Goal: Task Accomplishment & Management: Use online tool/utility

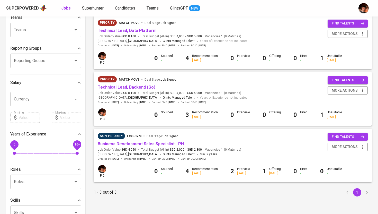
scroll to position [53, 0]
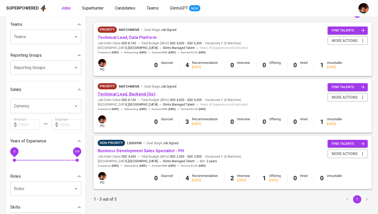
click at [130, 94] on link "Technical Lead, Backend (Go)" at bounding box center [127, 94] width 58 height 5
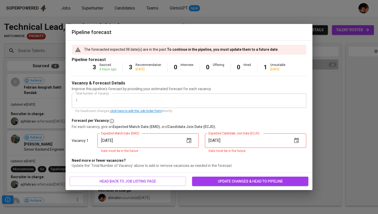
click at [190, 143] on icon "button" at bounding box center [189, 140] width 6 height 6
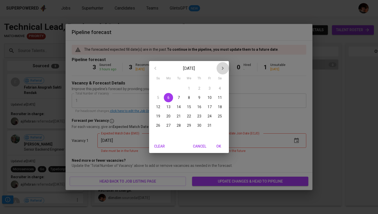
click at [224, 68] on icon "button" at bounding box center [223, 68] width 6 height 6
click at [167, 90] on span "1" at bounding box center [168, 88] width 9 height 5
type input "[DATE]"
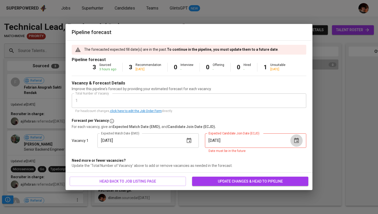
click at [298, 141] on icon "button" at bounding box center [297, 140] width 6 height 6
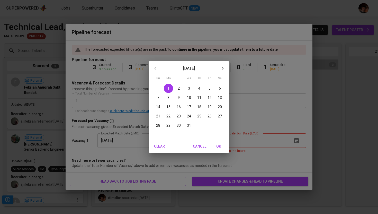
click at [224, 67] on icon "button" at bounding box center [223, 68] width 6 height 6
click at [169, 98] on p "5" at bounding box center [169, 97] width 2 height 5
type input "[DATE]"
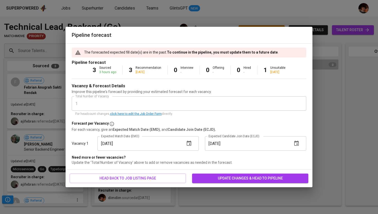
click at [229, 176] on span "update changes & head to pipeline" at bounding box center [250, 178] width 108 height 6
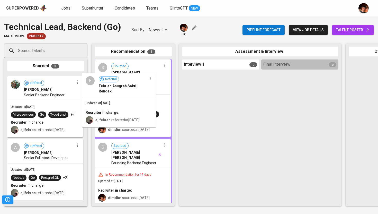
drag, startPoint x: 33, startPoint y: 94, endPoint x: 110, endPoint y: 92, distance: 77.0
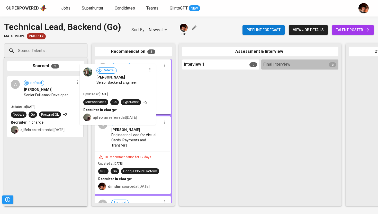
drag, startPoint x: 45, startPoint y: 100, endPoint x: 125, endPoint y: 89, distance: 81.1
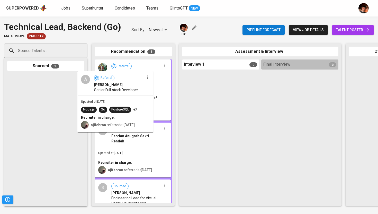
drag, startPoint x: 53, startPoint y: 102, endPoint x: 126, endPoint y: 97, distance: 73.8
